Goal: Information Seeking & Learning: Learn about a topic

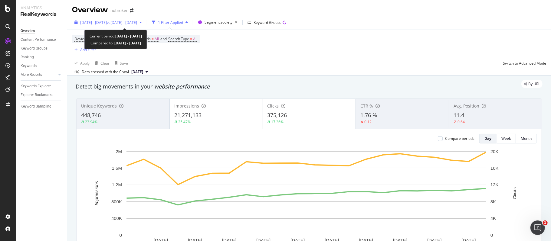
click at [131, 24] on span "vs 2024 May. 1st - May. 22nd" at bounding box center [122, 22] width 30 height 5
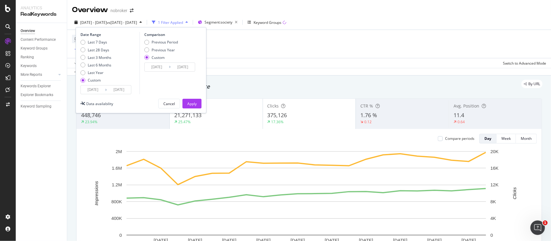
click at [98, 91] on input "2024/06/01" at bounding box center [93, 90] width 24 height 8
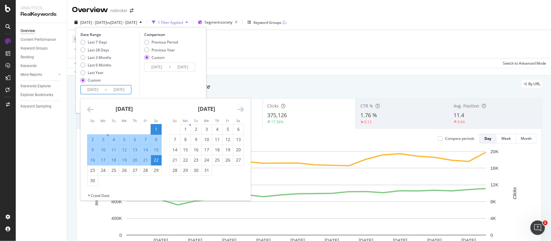
click at [240, 109] on icon "Move forward to switch to the next month." at bounding box center [240, 109] width 6 height 7
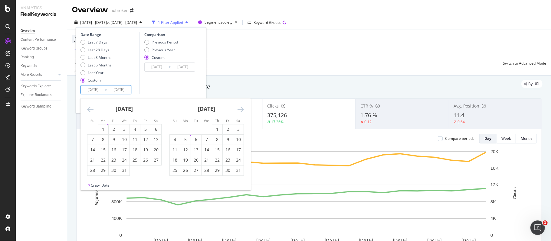
click at [240, 109] on icon "Move forward to switch to the next month." at bounding box center [240, 109] width 6 height 7
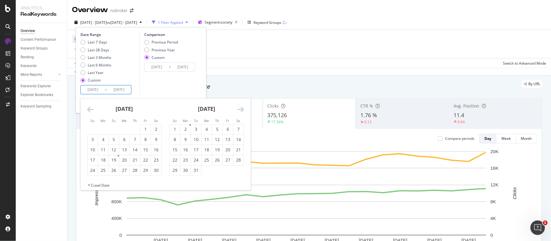
click at [240, 109] on icon "Move forward to switch to the next month." at bounding box center [240, 109] width 6 height 7
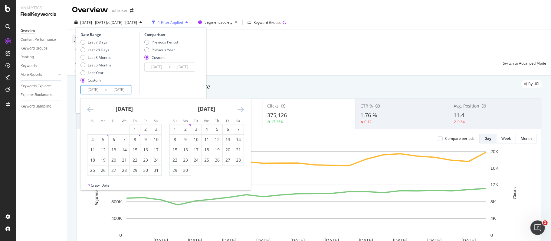
click at [240, 109] on icon "Move forward to switch to the next month." at bounding box center [240, 109] width 6 height 7
click at [184, 161] on div "18" at bounding box center [185, 160] width 10 height 6
type input "[DATE]"
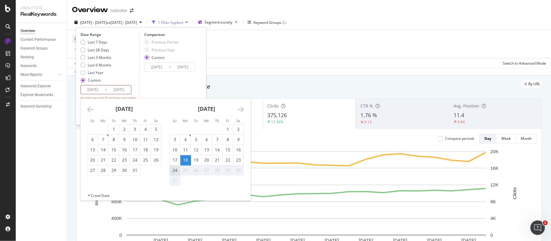
click at [178, 168] on div "24" at bounding box center [175, 171] width 10 height 6
type input "[DATE]"
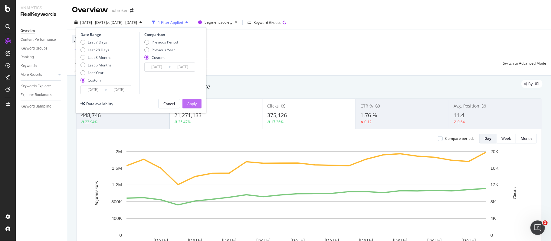
click at [189, 102] on div "Apply" at bounding box center [191, 103] width 9 height 5
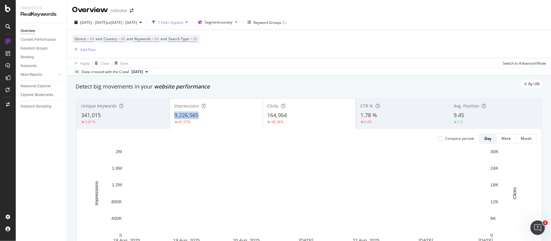
copy span "9,226,565"
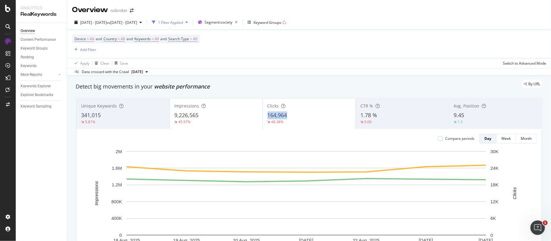
drag, startPoint x: 285, startPoint y: 114, endPoint x: 264, endPoint y: 117, distance: 21.1
click at [264, 117] on div "Clicks 164,964 48.38%" at bounding box center [309, 113] width 93 height 27
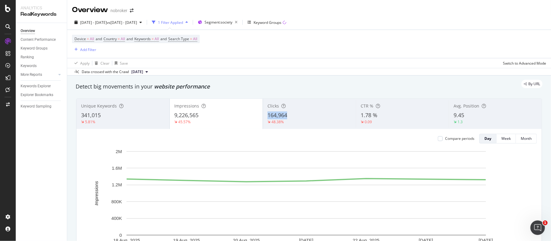
copy span "164,964"
copy span "9.45"
click at [281, 24] on div "Keyword Groups" at bounding box center [267, 22] width 28 height 5
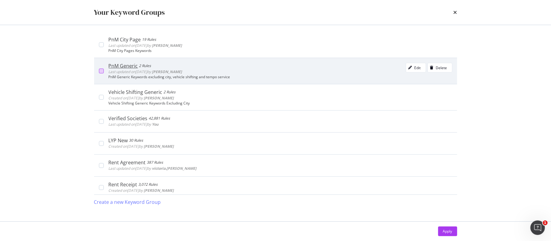
scroll to position [121, 0]
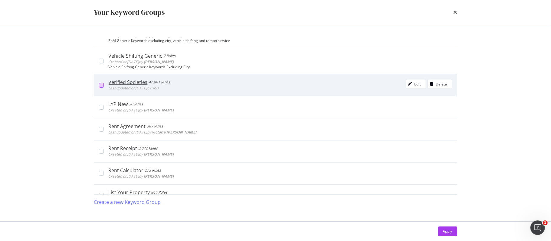
click at [100, 86] on div "modal" at bounding box center [101, 85] width 5 height 5
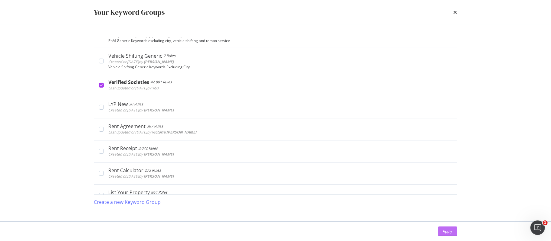
click at [449, 230] on div "Apply" at bounding box center [447, 231] width 9 height 5
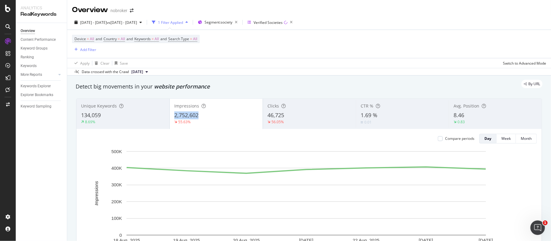
copy span "2,752,602"
copy span "46,725"
copy span "1.69 %"
copy span "8.46"
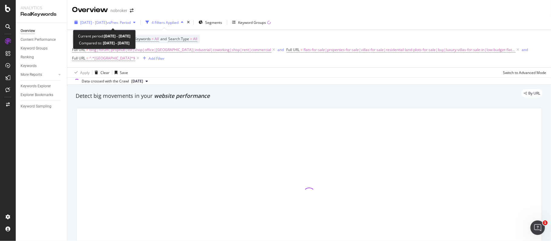
click at [99, 21] on span "[DATE] - [DATE]" at bounding box center [93, 22] width 27 height 5
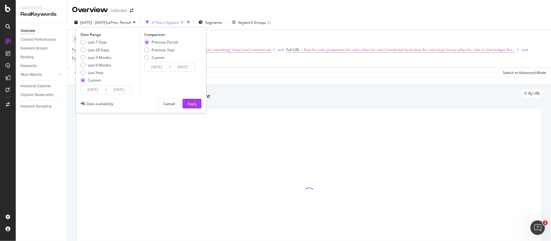
click at [96, 88] on input "[DATE]" at bounding box center [93, 90] width 24 height 8
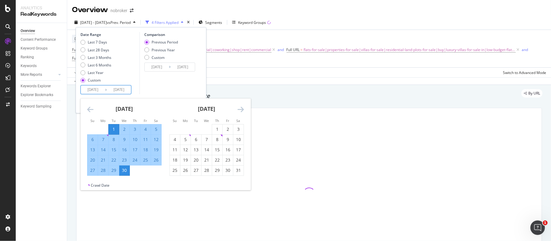
click at [238, 108] on icon "Move forward to switch to the next month." at bounding box center [240, 109] width 6 height 7
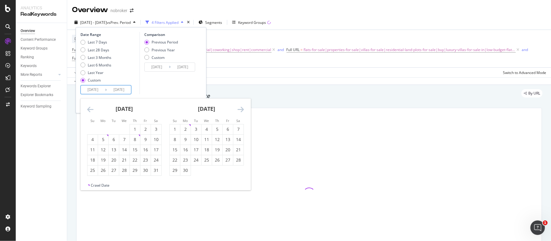
click at [238, 108] on icon "Move forward to switch to the next month." at bounding box center [240, 109] width 6 height 7
click at [189, 158] on div "18" at bounding box center [185, 160] width 10 height 6
type input "[DATE]"
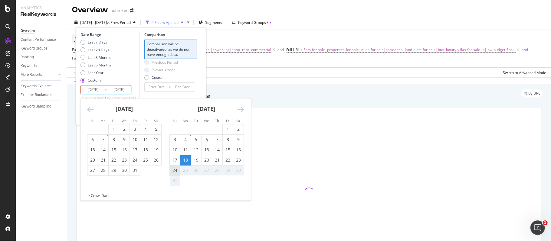
click at [177, 171] on div "24" at bounding box center [175, 171] width 10 height 6
type input "[DATE]"
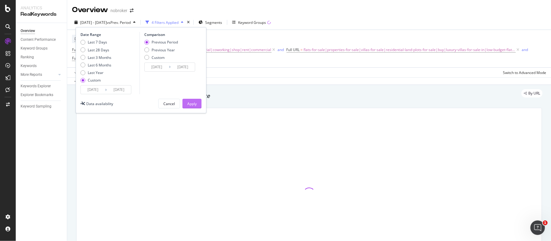
click at [200, 101] on button "Apply" at bounding box center [191, 104] width 19 height 10
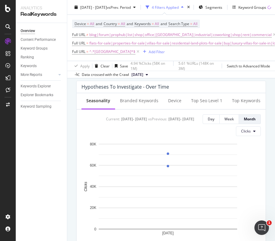
scroll to position [242, 0]
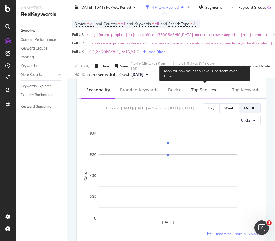
click at [198, 91] on div "Top seo Level 1" at bounding box center [206, 90] width 31 height 6
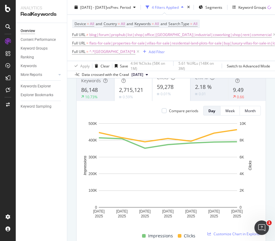
scroll to position [0, 0]
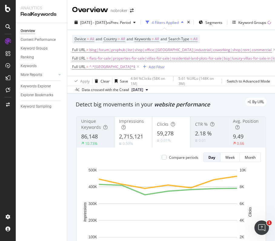
click at [206, 70] on div "Full URL ≠ blog|forum|prophub|list|shop|office|godown|industrial|coworking|shop…" at bounding box center [194, 58] width 244 height 25
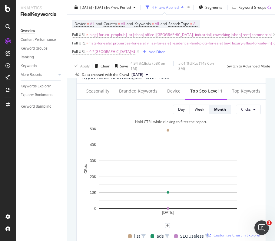
scroll to position [282, 0]
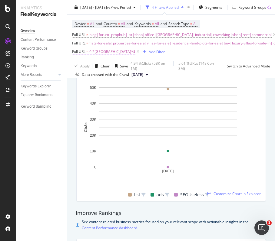
click at [103, 52] on span "^.*[GEOGRAPHIC_DATA]*$" at bounding box center [112, 51] width 46 height 8
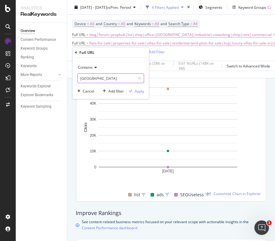
click at [102, 76] on input "[GEOGRAPHIC_DATA]" at bounding box center [106, 78] width 57 height 10
type input "[GEOGRAPHIC_DATA]"
click at [140, 90] on div "Apply" at bounding box center [139, 91] width 9 height 5
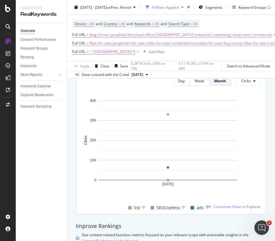
scroll to position [282, 0]
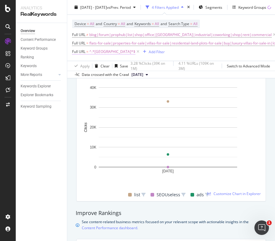
click at [101, 55] on span "^.*[GEOGRAPHIC_DATA]*$" at bounding box center [112, 51] width 46 height 8
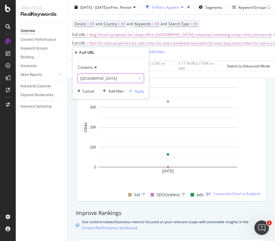
click at [105, 79] on input "[GEOGRAPHIC_DATA]" at bounding box center [106, 78] width 57 height 10
type input "[GEOGRAPHIC_DATA]"
click at [138, 91] on div "Apply" at bounding box center [139, 91] width 9 height 5
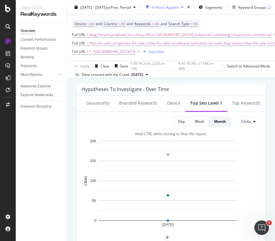
scroll to position [242, 0]
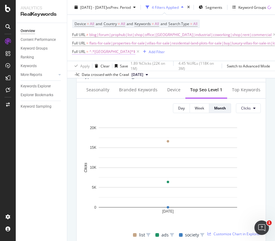
click at [106, 53] on span "^.*[GEOGRAPHIC_DATA]*$" at bounding box center [112, 51] width 46 height 8
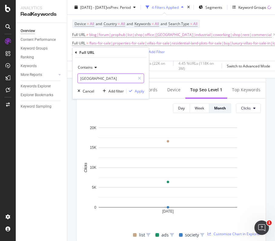
click at [104, 80] on input "[GEOGRAPHIC_DATA]" at bounding box center [106, 78] width 57 height 10
type input "[GEOGRAPHIC_DATA]"
click at [135, 90] on div "Apply" at bounding box center [139, 91] width 9 height 5
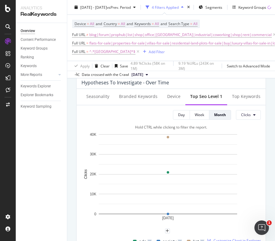
scroll to position [242, 0]
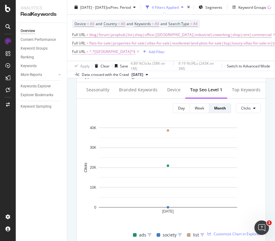
click at [99, 53] on span "^.*[GEOGRAPHIC_DATA]*$" at bounding box center [112, 51] width 46 height 8
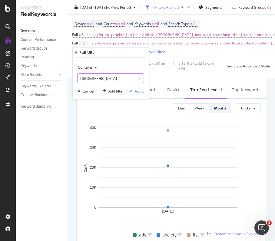
click at [103, 77] on input "[GEOGRAPHIC_DATA]" at bounding box center [106, 78] width 57 height 10
type input "[GEOGRAPHIC_DATA]"
click at [139, 93] on div "Apply" at bounding box center [139, 91] width 9 height 5
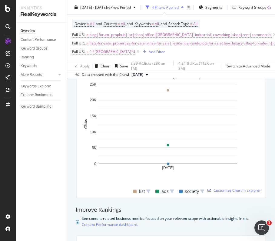
scroll to position [282, 0]
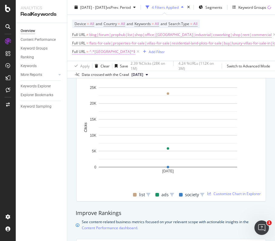
click at [100, 54] on span "^.*[GEOGRAPHIC_DATA]*$" at bounding box center [112, 51] width 46 height 8
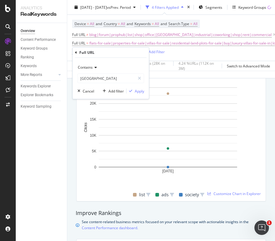
click at [111, 73] on div "Contains pune" at bounding box center [110, 73] width 67 height 21
click at [108, 79] on input "[GEOGRAPHIC_DATA]" at bounding box center [106, 78] width 57 height 10
type input "[GEOGRAPHIC_DATA]"
click at [139, 91] on div "Apply" at bounding box center [139, 91] width 9 height 5
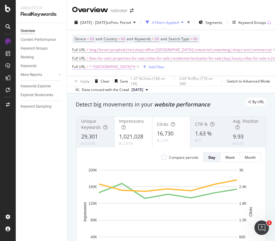
click at [99, 68] on span "^.*[GEOGRAPHIC_DATA]*$" at bounding box center [112, 67] width 46 height 8
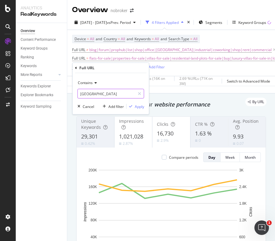
click at [107, 95] on input "[GEOGRAPHIC_DATA]" at bounding box center [106, 94] width 57 height 10
type input "gurgaon"
click at [142, 105] on div "Apply" at bounding box center [139, 106] width 9 height 5
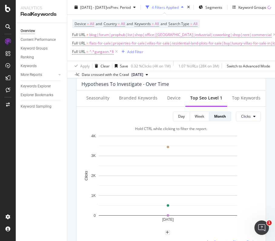
scroll to position [282, 0]
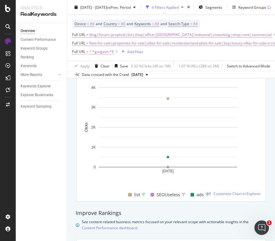
click at [100, 53] on span "^.*gurgaon.*$" at bounding box center [101, 51] width 24 height 8
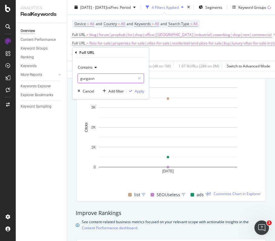
drag, startPoint x: 110, startPoint y: 79, endPoint x: 99, endPoint y: 75, distance: 11.4
click at [109, 79] on input "gurgaon" at bounding box center [106, 78] width 57 height 10
type input "noida"
click at [139, 91] on div "Apply" at bounding box center [139, 91] width 9 height 5
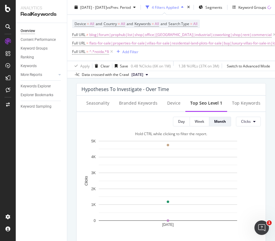
scroll to position [242, 0]
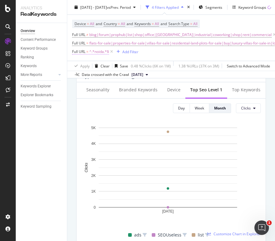
click at [100, 51] on span "^.*noida.*$" at bounding box center [99, 51] width 20 height 8
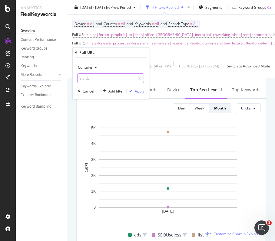
click at [97, 79] on input "noida" at bounding box center [106, 78] width 57 height 10
type input "faridabad"
click at [138, 90] on div "Apply" at bounding box center [139, 91] width 9 height 5
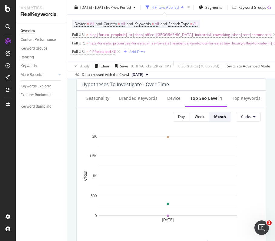
scroll to position [242, 0]
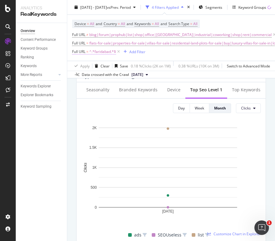
click at [98, 53] on span "^.*faridabad.*$" at bounding box center [102, 51] width 27 height 8
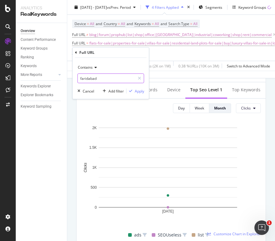
click at [108, 78] on input "faridabad" at bounding box center [106, 78] width 57 height 10
type input "[GEOGRAPHIC_DATA]"
click at [135, 88] on button "Apply" at bounding box center [135, 91] width 18 height 6
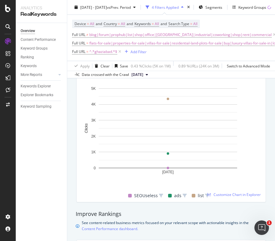
scroll to position [282, 0]
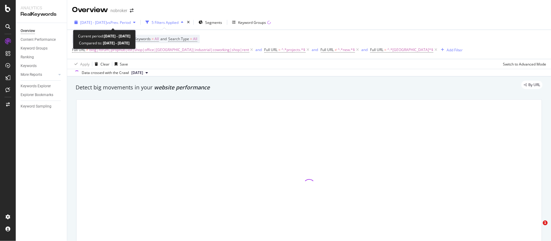
click at [122, 23] on span "vs Prev. Period" at bounding box center [119, 22] width 24 height 5
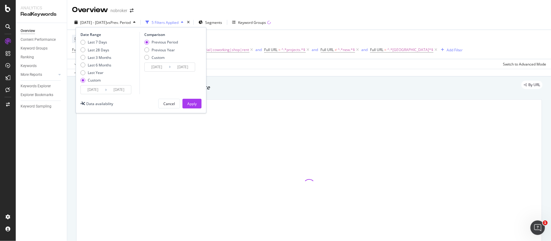
click at [99, 90] on input "[DATE]" at bounding box center [93, 90] width 24 height 8
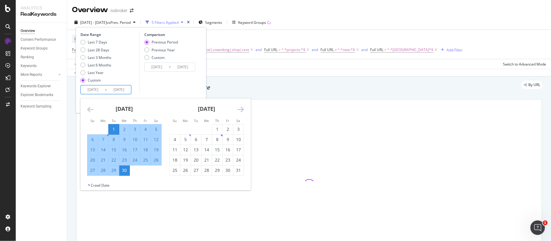
click at [241, 109] on icon "Move forward to switch to the next month." at bounding box center [240, 109] width 6 height 7
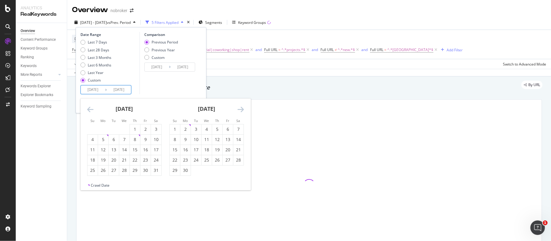
click at [241, 109] on icon "Move forward to switch to the next month." at bounding box center [240, 109] width 6 height 7
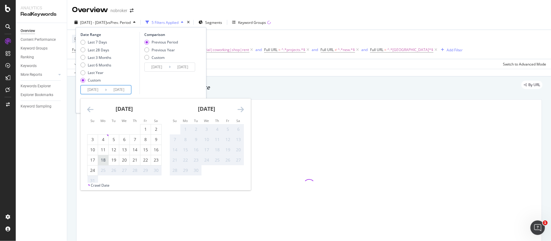
click at [104, 160] on div "18" at bounding box center [103, 160] width 10 height 6
type input "[DATE]"
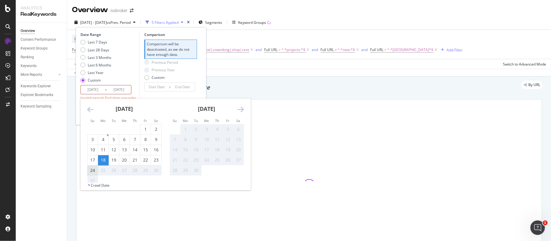
click at [95, 170] on div "24" at bounding box center [92, 171] width 10 height 6
type input "[DATE]"
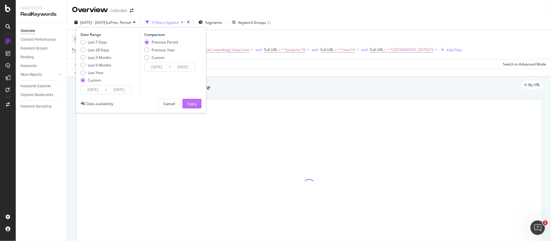
click at [195, 103] on div "Apply" at bounding box center [191, 103] width 9 height 5
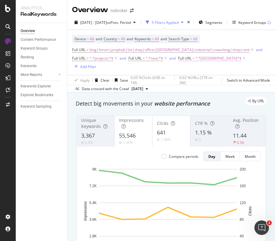
click at [210, 60] on span "^.*[GEOGRAPHIC_DATA]*$" at bounding box center [218, 58] width 46 height 8
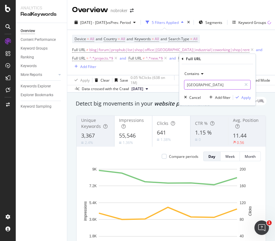
click at [210, 83] on input "[GEOGRAPHIC_DATA]" at bounding box center [212, 85] width 57 height 10
paste input "[GEOGRAPHIC_DATA]"
type input "[GEOGRAPHIC_DATA]"
click at [241, 97] on div "Apply" at bounding box center [245, 97] width 9 height 5
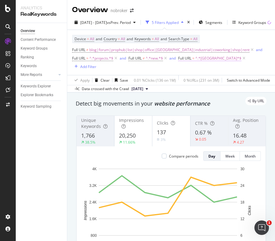
click at [211, 60] on span "^.*[GEOGRAPHIC_DATA]*$" at bounding box center [218, 58] width 46 height 8
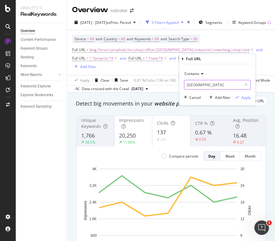
click at [205, 85] on input "[GEOGRAPHIC_DATA]" at bounding box center [212, 85] width 57 height 10
paste input "[GEOGRAPHIC_DATA]"
type input "[GEOGRAPHIC_DATA]"
click at [241, 97] on div "Apply" at bounding box center [245, 97] width 9 height 5
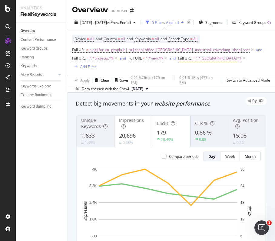
click at [214, 59] on span "^.*[GEOGRAPHIC_DATA]*$" at bounding box center [218, 58] width 46 height 8
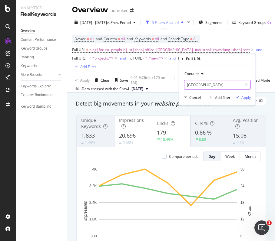
click at [213, 84] on input "[GEOGRAPHIC_DATA]" at bounding box center [212, 85] width 57 height 10
type input "[GEOGRAPHIC_DATA]"
click at [248, 97] on div "Apply" at bounding box center [245, 97] width 9 height 5
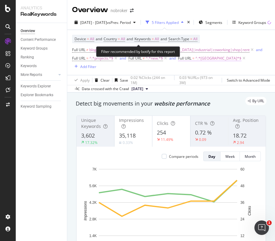
click at [207, 60] on span "^.*[GEOGRAPHIC_DATA]*$" at bounding box center [218, 58] width 46 height 8
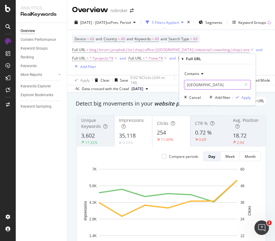
click at [207, 85] on input "[GEOGRAPHIC_DATA]" at bounding box center [212, 85] width 57 height 10
paste input "[GEOGRAPHIC_DATA]"
type input "[GEOGRAPHIC_DATA]"
click at [241, 97] on div "Apply" at bounding box center [245, 97] width 9 height 5
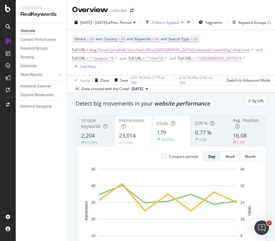
click at [203, 59] on span "^.*[GEOGRAPHIC_DATA]*$" at bounding box center [218, 58] width 46 height 8
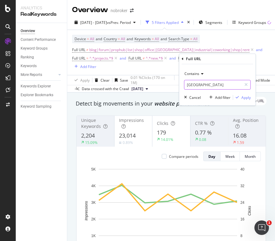
click at [204, 85] on input "[GEOGRAPHIC_DATA]" at bounding box center [212, 85] width 57 height 10
paste input "[GEOGRAPHIC_DATA]"
type input "[GEOGRAPHIC_DATA]"
click at [243, 96] on div "Apply" at bounding box center [245, 97] width 9 height 5
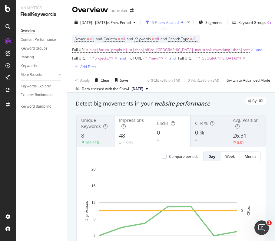
click at [208, 59] on span "^.*[GEOGRAPHIC_DATA]*$" at bounding box center [218, 58] width 46 height 8
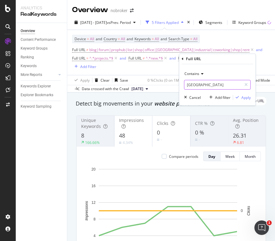
click at [205, 84] on input "[GEOGRAPHIC_DATA]" at bounding box center [212, 85] width 57 height 10
paste input "gurgaon"
type input "gurgaon"
click at [240, 97] on div "button" at bounding box center [237, 98] width 8 height 4
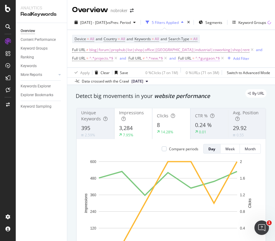
click at [209, 60] on span "^.*gurgaon.*$" at bounding box center [207, 58] width 24 height 8
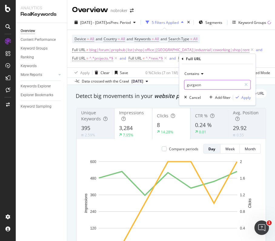
click at [209, 86] on input "gurgaon" at bounding box center [212, 85] width 57 height 10
paste input "noida"
type input "noida"
click at [246, 96] on div "Apply" at bounding box center [245, 97] width 9 height 5
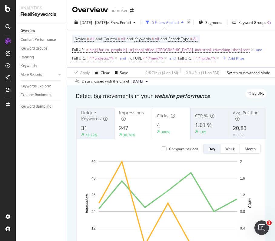
click at [206, 60] on span "^.*noida.*$" at bounding box center [205, 58] width 20 height 8
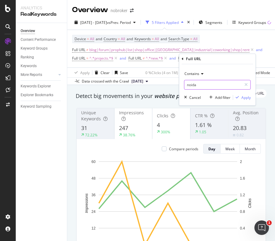
click at [209, 84] on input "noida" at bounding box center [212, 85] width 57 height 10
paste input "faridabad"
type input "faridabad"
click at [241, 97] on div "Apply" at bounding box center [245, 97] width 9 height 5
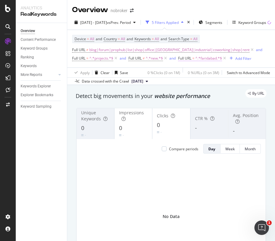
click at [209, 60] on span "^.*faridabad.*$" at bounding box center [208, 58] width 27 height 8
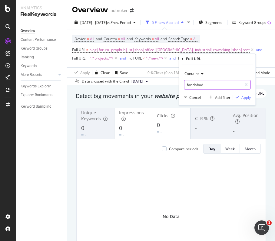
click at [212, 83] on input "faridabad" at bounding box center [212, 85] width 57 height 10
paste input "ghazi"
type input "[GEOGRAPHIC_DATA]"
click at [237, 96] on icon "button" at bounding box center [236, 98] width 3 height 4
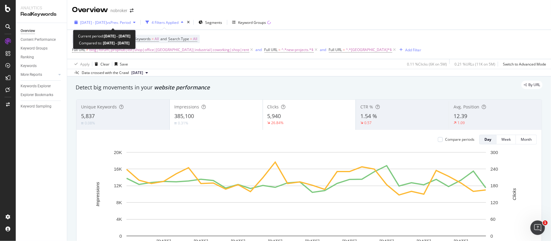
click at [107, 22] on span "[DATE] - [DATE]" at bounding box center [93, 22] width 27 height 5
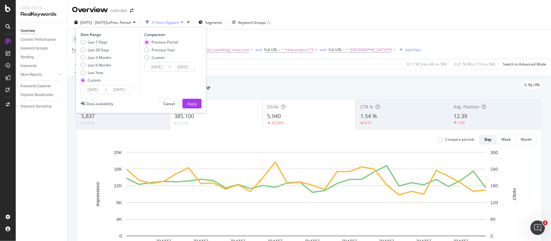
click at [92, 88] on input "[DATE]" at bounding box center [93, 90] width 24 height 8
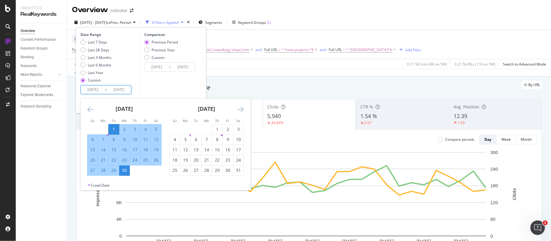
click at [241, 108] on icon "Move forward to switch to the next month." at bounding box center [240, 109] width 6 height 7
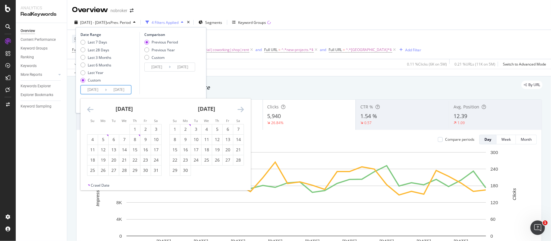
click at [241, 108] on icon "Move forward to switch to the next month." at bounding box center [240, 109] width 6 height 7
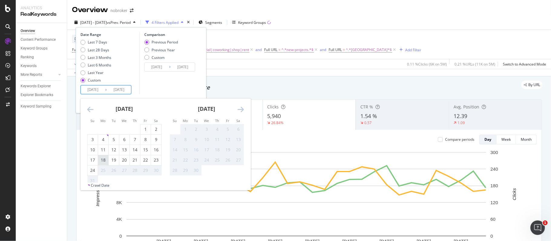
click at [104, 160] on div "18" at bounding box center [103, 160] width 10 height 6
type input "[DATE]"
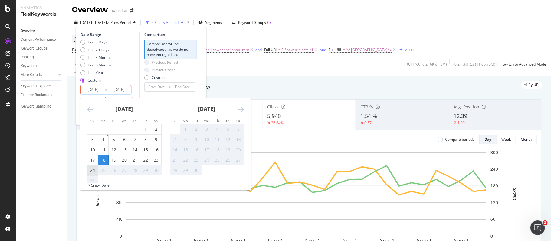
click at [94, 170] on div "24" at bounding box center [92, 171] width 10 height 6
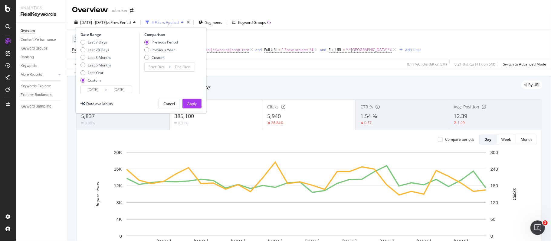
type input "[DATE]"
click at [194, 103] on div "Apply" at bounding box center [191, 103] width 9 height 5
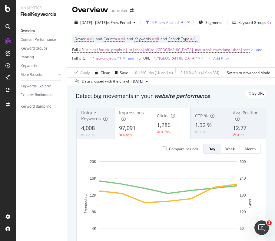
click at [171, 60] on span "^.*[GEOGRAPHIC_DATA]*$" at bounding box center [177, 58] width 46 height 8
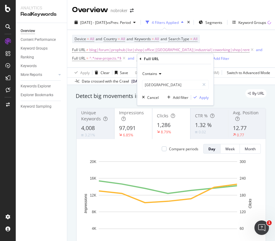
click at [171, 90] on div "Contains bangalore Cancel Add filter Apply" at bounding box center [175, 84] width 76 height 41
click at [171, 87] on input "[GEOGRAPHIC_DATA]" at bounding box center [170, 85] width 57 height 10
paste input "[GEOGRAPHIC_DATA]"
type input "[GEOGRAPHIC_DATA]"
click at [207, 98] on div "Apply" at bounding box center [203, 97] width 9 height 5
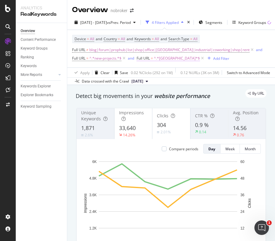
click at [166, 60] on span "^.*[GEOGRAPHIC_DATA]*$" at bounding box center [177, 58] width 46 height 8
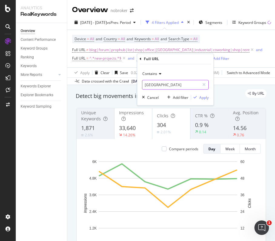
click at [167, 82] on input "[GEOGRAPHIC_DATA]" at bounding box center [170, 85] width 57 height 10
paste input "[GEOGRAPHIC_DATA]"
type input "[GEOGRAPHIC_DATA]"
click at [201, 97] on div "Apply" at bounding box center [203, 97] width 9 height 5
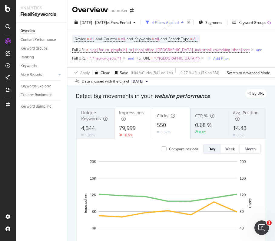
click at [169, 61] on span "^.*[GEOGRAPHIC_DATA]*$" at bounding box center [177, 58] width 46 height 8
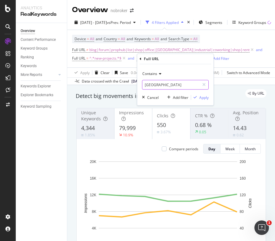
click at [167, 84] on input "[GEOGRAPHIC_DATA]" at bounding box center [170, 85] width 57 height 10
paste input "[GEOGRAPHIC_DATA]"
type input "[GEOGRAPHIC_DATA]"
click at [204, 96] on div "Apply" at bounding box center [203, 97] width 9 height 5
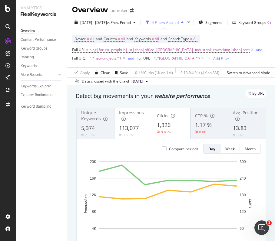
click at [167, 61] on span "^.*[GEOGRAPHIC_DATA]*$" at bounding box center [177, 58] width 46 height 8
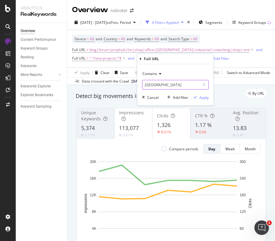
click at [167, 86] on input "[GEOGRAPHIC_DATA]" at bounding box center [170, 85] width 57 height 10
paste input "[GEOGRAPHIC_DATA]"
type input "[GEOGRAPHIC_DATA]"
drag, startPoint x: 204, startPoint y: 96, endPoint x: 131, endPoint y: 6, distance: 115.5
click at [204, 96] on div "Apply" at bounding box center [203, 97] width 9 height 5
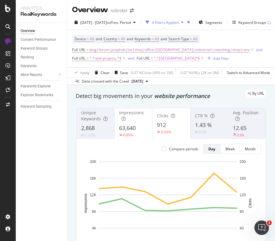
click at [166, 59] on span "^.*[GEOGRAPHIC_DATA]*$" at bounding box center [177, 58] width 46 height 8
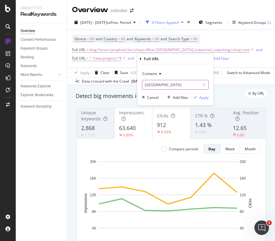
click at [166, 81] on input "[GEOGRAPHIC_DATA]" at bounding box center [170, 85] width 57 height 10
paste input "[GEOGRAPHIC_DATA]"
type input "[GEOGRAPHIC_DATA]"
click at [202, 96] on div "Apply" at bounding box center [203, 97] width 9 height 5
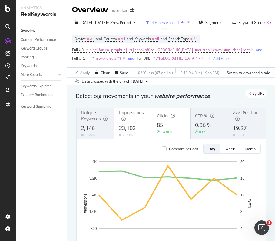
click at [163, 60] on span "^.*[GEOGRAPHIC_DATA]*$" at bounding box center [177, 58] width 46 height 8
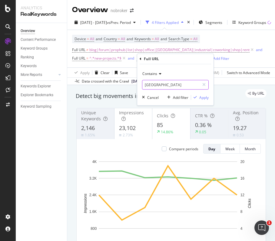
click at [164, 81] on input "[GEOGRAPHIC_DATA]" at bounding box center [170, 85] width 57 height 10
paste input "gurgaon"
type input "gurgaon"
click at [200, 97] on div "Apply" at bounding box center [203, 97] width 9 height 5
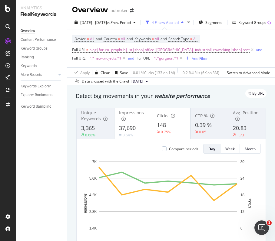
click at [168, 60] on span "^.*gurgaon.*$" at bounding box center [166, 58] width 24 height 8
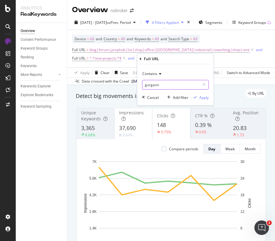
click at [164, 85] on input "gurgaon" at bounding box center [170, 85] width 57 height 10
paste input "noida"
type input "noida"
click at [202, 97] on div "Apply" at bounding box center [203, 97] width 9 height 5
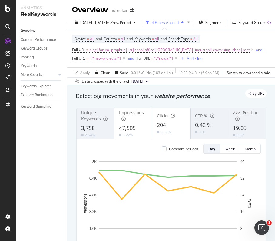
click at [164, 62] on span "^.*noida.*$" at bounding box center [164, 58] width 20 height 8
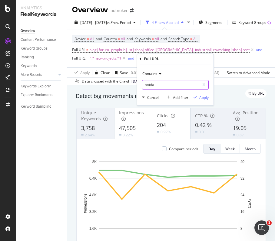
click at [166, 81] on input "noida" at bounding box center [170, 85] width 57 height 10
paste input "faridabad"
type input "faridabad"
click at [200, 96] on div "Apply" at bounding box center [203, 97] width 9 height 5
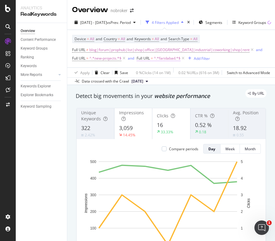
click at [168, 60] on span "^.*faridabad.*$" at bounding box center [167, 58] width 27 height 8
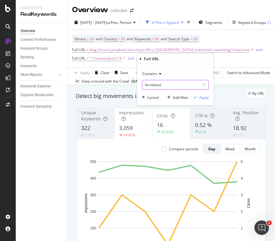
click at [172, 84] on input "faridabad" at bounding box center [170, 85] width 57 height 10
paste input "ghazi"
type input "[GEOGRAPHIC_DATA]"
click at [201, 95] on div "Apply" at bounding box center [203, 97] width 9 height 5
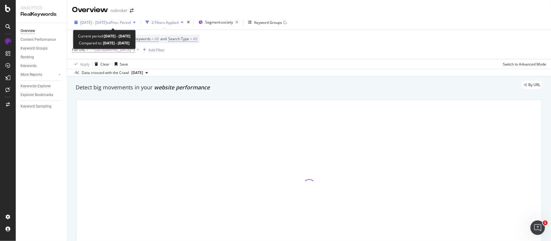
click at [107, 22] on span "[DATE] - [DATE]" at bounding box center [93, 22] width 27 height 5
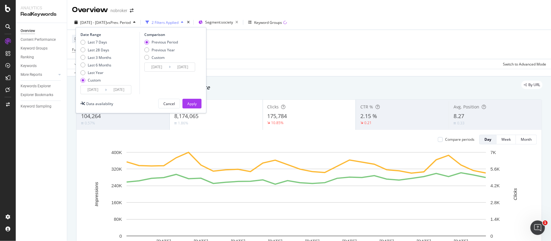
click at [97, 88] on input "[DATE]" at bounding box center [93, 90] width 24 height 8
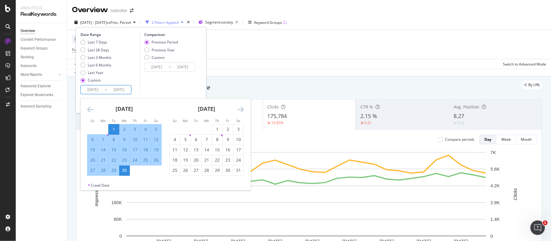
click at [241, 109] on icon "Move forward to switch to the next month." at bounding box center [240, 109] width 6 height 7
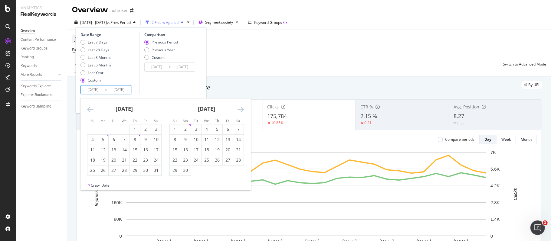
click at [241, 109] on icon "Move forward to switch to the next month." at bounding box center [240, 109] width 6 height 7
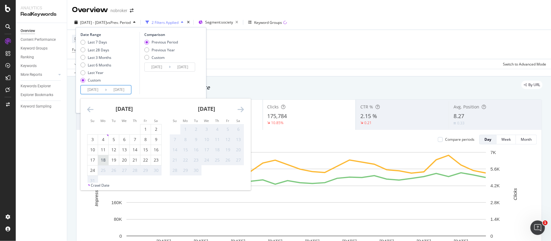
click at [102, 159] on div "18" at bounding box center [103, 160] width 10 height 6
type input "[DATE]"
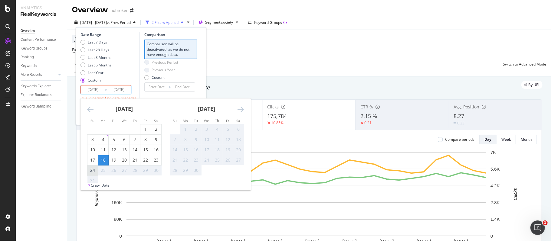
click at [95, 170] on div "24" at bounding box center [92, 171] width 10 height 6
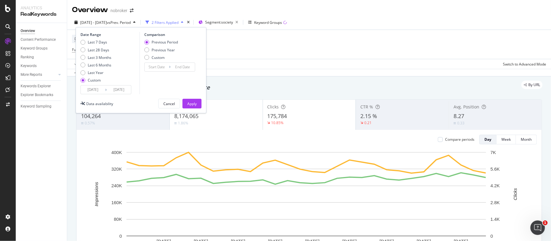
type input "[DATE]"
click at [194, 102] on div "Apply" at bounding box center [191, 103] width 9 height 5
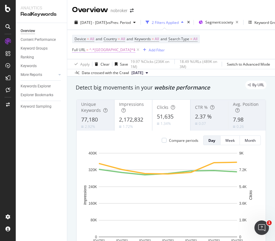
click at [100, 48] on span "^.*[GEOGRAPHIC_DATA]*$" at bounding box center [112, 50] width 46 height 8
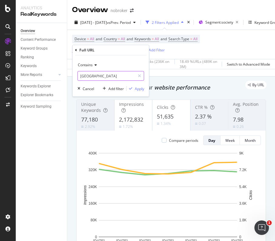
click at [107, 78] on input "[GEOGRAPHIC_DATA]" at bounding box center [106, 76] width 57 height 10
paste input "[GEOGRAPHIC_DATA]"
type input "[GEOGRAPHIC_DATA]"
click at [135, 88] on div "Apply" at bounding box center [139, 88] width 9 height 5
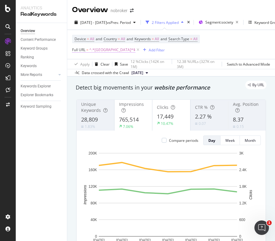
click at [102, 52] on span "^.*[GEOGRAPHIC_DATA]*$" at bounding box center [112, 50] width 46 height 8
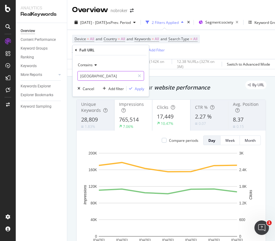
click at [103, 75] on input "[GEOGRAPHIC_DATA]" at bounding box center [106, 76] width 57 height 10
paste input "[GEOGRAPHIC_DATA]"
type input "[GEOGRAPHIC_DATA]"
click at [137, 90] on div "Apply" at bounding box center [139, 88] width 9 height 5
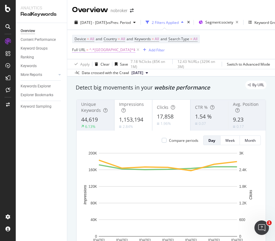
click at [105, 49] on span "^.*[GEOGRAPHIC_DATA]*$" at bounding box center [112, 50] width 46 height 8
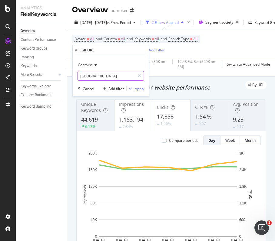
click at [107, 75] on input "[GEOGRAPHIC_DATA]" at bounding box center [106, 76] width 57 height 10
paste input "[GEOGRAPHIC_DATA]"
type input "[GEOGRAPHIC_DATA]"
click at [138, 89] on div "Apply" at bounding box center [139, 88] width 9 height 5
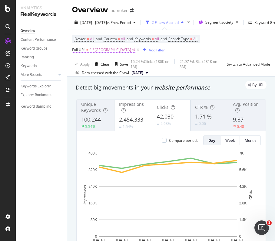
click at [100, 50] on span "^.*[GEOGRAPHIC_DATA]*$" at bounding box center [112, 50] width 46 height 8
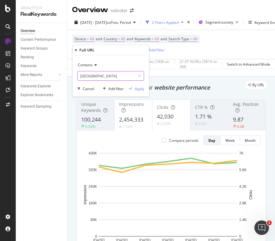
click at [106, 73] on input "[GEOGRAPHIC_DATA]" at bounding box center [106, 76] width 57 height 10
paste input "[GEOGRAPHIC_DATA]"
type input "[GEOGRAPHIC_DATA]"
click at [139, 87] on div "Apply" at bounding box center [139, 88] width 9 height 5
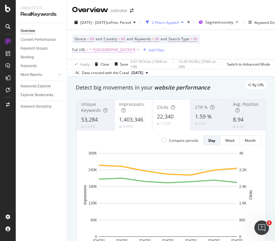
click at [97, 51] on span "^.*[GEOGRAPHIC_DATA]*$" at bounding box center [112, 50] width 46 height 8
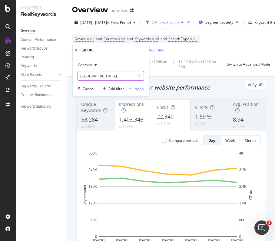
click at [102, 80] on input "[GEOGRAPHIC_DATA]" at bounding box center [106, 76] width 57 height 10
paste input "[GEOGRAPHIC_DATA]"
type input "[GEOGRAPHIC_DATA]"
drag, startPoint x: 137, startPoint y: 89, endPoint x: 133, endPoint y: 83, distance: 6.9
click at [137, 89] on div "Apply" at bounding box center [139, 88] width 9 height 5
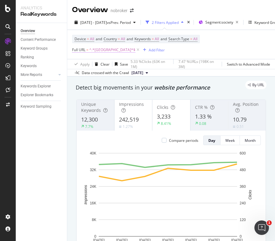
click at [100, 53] on span "^.*[GEOGRAPHIC_DATA]*$" at bounding box center [112, 50] width 46 height 8
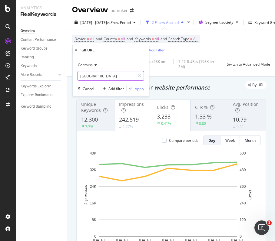
click at [100, 75] on input "[GEOGRAPHIC_DATA]" at bounding box center [106, 76] width 57 height 10
paste input "gurgaon"
type input "gurgaon"
click at [136, 88] on div "Apply" at bounding box center [139, 88] width 9 height 5
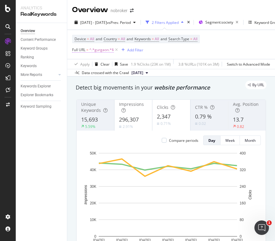
click at [102, 50] on span "^.*gurgaon.*$" at bounding box center [101, 50] width 24 height 8
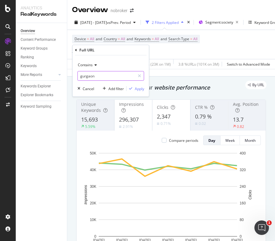
click at [101, 76] on input "gurgaon" at bounding box center [106, 76] width 57 height 10
paste input "noida"
type input "noida"
click at [138, 87] on div "Apply" at bounding box center [139, 88] width 9 height 5
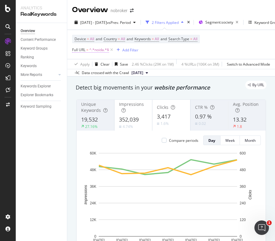
click at [102, 51] on span "^.*noida.*$" at bounding box center [99, 50] width 20 height 8
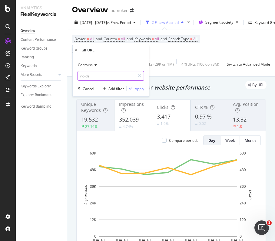
click at [105, 76] on input "noida" at bounding box center [106, 76] width 57 height 10
paste input "faridabad"
type input "faridabad"
drag, startPoint x: 136, startPoint y: 87, endPoint x: 6, endPoint y: 153, distance: 145.4
click at [137, 87] on div "Apply" at bounding box center [139, 88] width 9 height 5
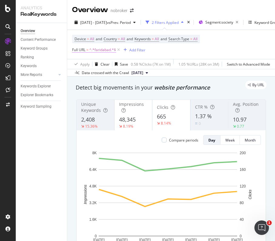
click at [103, 50] on span "^.*faridabad.*$" at bounding box center [102, 50] width 27 height 8
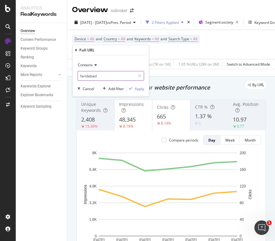
click at [105, 77] on input "faridabad" at bounding box center [106, 76] width 57 height 10
paste input "ghazi"
type input "[GEOGRAPHIC_DATA]"
click at [139, 86] on div "Apply" at bounding box center [139, 88] width 9 height 5
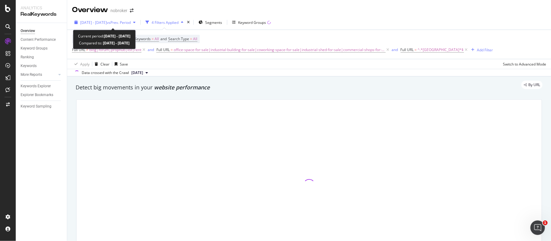
click at [87, 20] on span "[DATE] - [DATE]" at bounding box center [93, 22] width 27 height 5
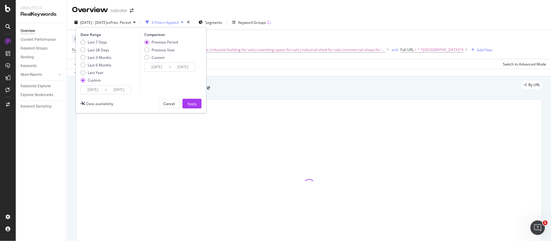
click at [92, 90] on input "[DATE]" at bounding box center [93, 90] width 24 height 8
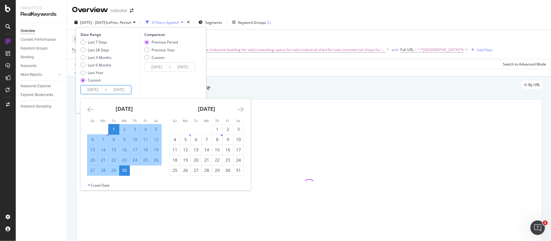
click at [238, 108] on icon "Move forward to switch to the next month." at bounding box center [240, 109] width 6 height 7
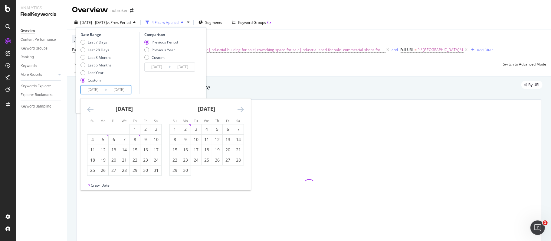
click at [238, 108] on icon "Move forward to switch to the next month." at bounding box center [240, 109] width 6 height 7
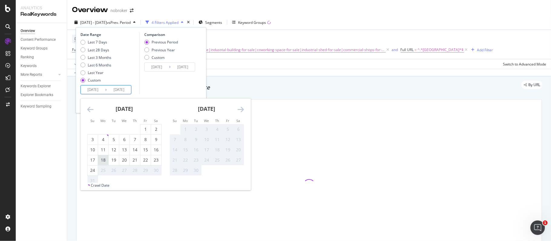
click at [101, 161] on div "18" at bounding box center [103, 160] width 10 height 6
type input "[DATE]"
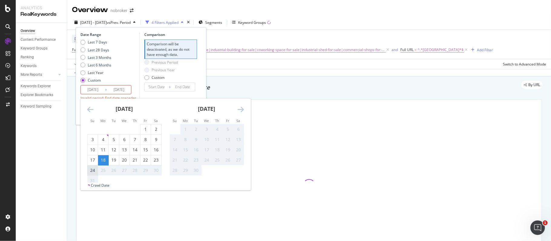
click at [93, 172] on div "24" at bounding box center [92, 171] width 10 height 6
type input "[DATE]"
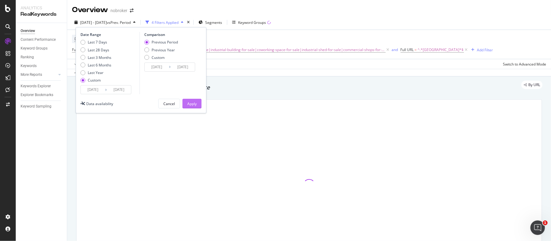
click at [192, 101] on div "Apply" at bounding box center [191, 103] width 9 height 5
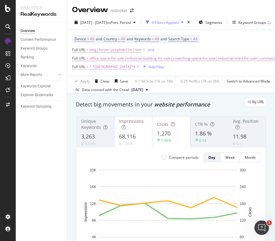
click at [101, 68] on span "^.*[GEOGRAPHIC_DATA]*$" at bounding box center [112, 67] width 46 height 8
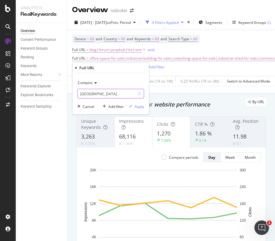
click at [108, 97] on input "[GEOGRAPHIC_DATA]" at bounding box center [106, 94] width 57 height 10
paste input "[GEOGRAPHIC_DATA]"
type input "[GEOGRAPHIC_DATA]"
click at [136, 106] on div "Apply" at bounding box center [139, 106] width 9 height 5
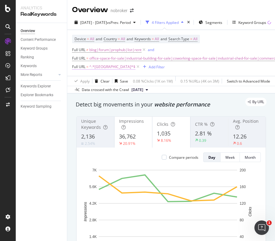
click at [100, 67] on span "^.*[GEOGRAPHIC_DATA]*$" at bounding box center [112, 67] width 46 height 8
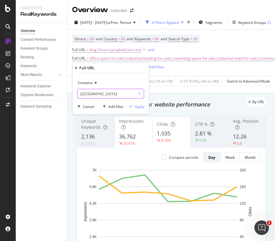
click at [106, 94] on input "[GEOGRAPHIC_DATA]" at bounding box center [106, 94] width 57 height 10
paste input "[GEOGRAPHIC_DATA]"
type input "[GEOGRAPHIC_DATA]"
drag, startPoint x: 138, startPoint y: 108, endPoint x: 161, endPoint y: 11, distance: 99.2
click at [138, 108] on div "Apply" at bounding box center [139, 106] width 9 height 5
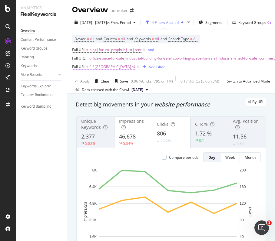
click at [106, 68] on span "^.*[GEOGRAPHIC_DATA]*$" at bounding box center [112, 67] width 46 height 8
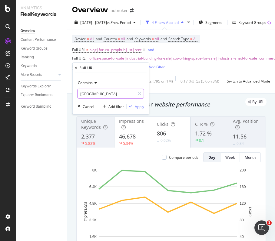
click at [110, 93] on input "[GEOGRAPHIC_DATA]" at bounding box center [106, 94] width 57 height 10
paste input "[GEOGRAPHIC_DATA]"
type input "[GEOGRAPHIC_DATA]"
click at [138, 108] on div "Apply" at bounding box center [139, 106] width 9 height 5
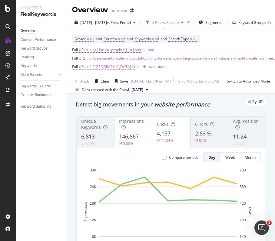
click at [104, 67] on span "^.*[GEOGRAPHIC_DATA]*$" at bounding box center [112, 67] width 46 height 8
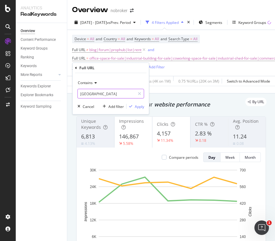
click at [106, 95] on input "[GEOGRAPHIC_DATA]" at bounding box center [106, 94] width 57 height 10
paste input "[GEOGRAPHIC_DATA]"
type input "[GEOGRAPHIC_DATA]"
click at [142, 107] on div "Apply" at bounding box center [139, 106] width 9 height 5
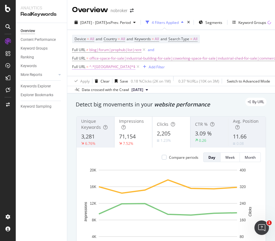
click at [99, 70] on span "^.*[GEOGRAPHIC_DATA]*$" at bounding box center [112, 67] width 46 height 8
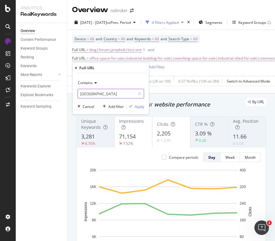
click at [104, 93] on input "[GEOGRAPHIC_DATA]" at bounding box center [106, 94] width 57 height 10
paste input "[GEOGRAPHIC_DATA]"
type input "[GEOGRAPHIC_DATA]"
click at [138, 106] on div "Apply" at bounding box center [139, 106] width 9 height 5
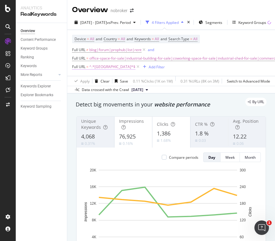
click at [101, 70] on span "^.*[GEOGRAPHIC_DATA]*$" at bounding box center [112, 67] width 46 height 8
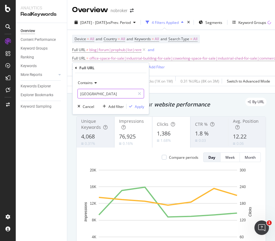
click at [104, 92] on input "[GEOGRAPHIC_DATA]" at bounding box center [106, 94] width 57 height 10
paste input "gurgaon"
type input "gurgaon"
click at [139, 108] on div "Apply" at bounding box center [139, 106] width 9 height 5
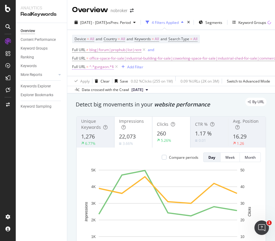
click at [102, 69] on span "^.*gurgaon.*$" at bounding box center [101, 67] width 24 height 8
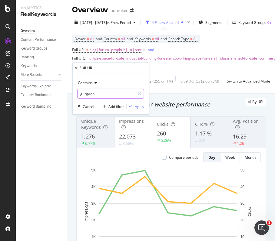
click at [100, 92] on input "gurgaon" at bounding box center [106, 94] width 57 height 10
paste input "noida"
type input "noida"
click at [140, 106] on div "Apply" at bounding box center [139, 106] width 9 height 5
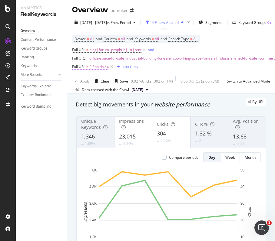
click at [99, 67] on span "^.*noida.*$" at bounding box center [99, 67] width 20 height 8
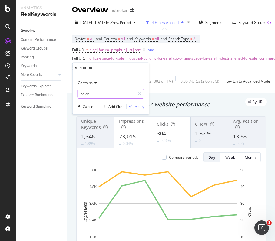
click at [99, 96] on input "noida" at bounding box center [106, 94] width 57 height 10
paste input "faridabad"
type input "faridabad"
click at [137, 107] on div "Apply" at bounding box center [139, 106] width 9 height 5
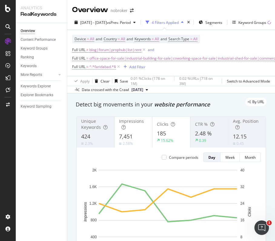
click at [106, 69] on span "^.*faridabad.*$" at bounding box center [102, 67] width 27 height 8
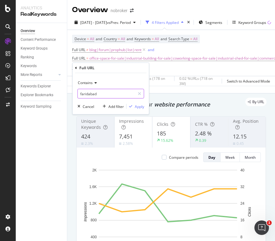
click at [103, 92] on input "faridabad" at bounding box center [106, 94] width 57 height 10
paste input "ghazi"
type input "[GEOGRAPHIC_DATA]"
drag, startPoint x: 137, startPoint y: 108, endPoint x: 155, endPoint y: 14, distance: 95.8
click at [137, 108] on div "Apply" at bounding box center [139, 106] width 9 height 5
